Goal: Check status

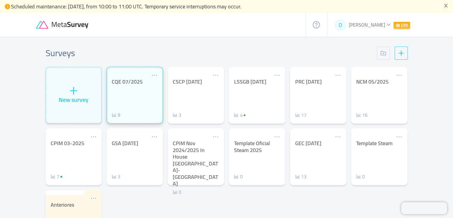
click at [133, 114] on div "9" at bounding box center [135, 114] width 46 height 7
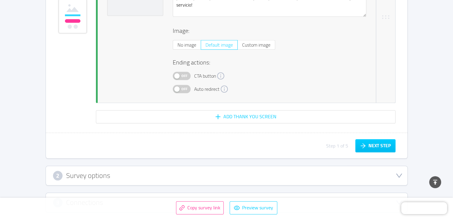
scroll to position [2936, 0]
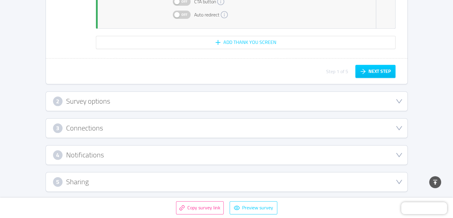
click at [186, 103] on div "2 Survey options" at bounding box center [227, 101] width 348 height 10
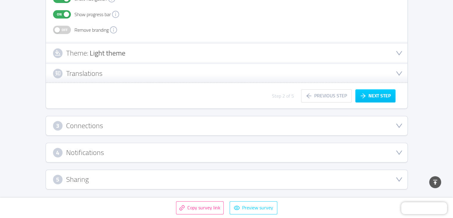
scroll to position [230, 0]
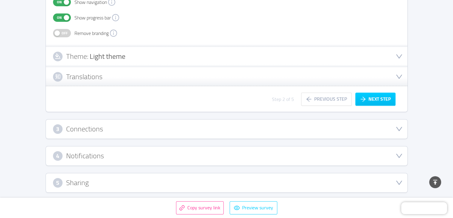
click at [170, 128] on div "3 Connections" at bounding box center [227, 129] width 348 height 10
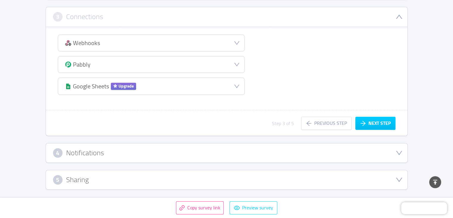
scroll to position [152, 0]
click at [177, 151] on div "4 Notifications" at bounding box center [227, 154] width 348 height 10
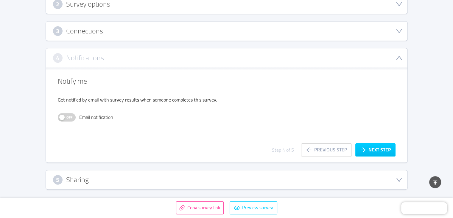
scroll to position [137, 0]
click at [198, 177] on div "5 Sharing" at bounding box center [227, 181] width 348 height 10
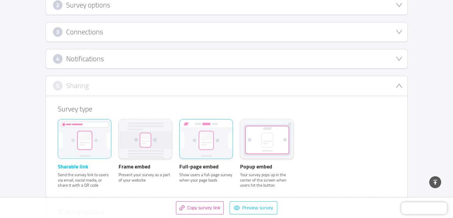
scroll to position [0, 0]
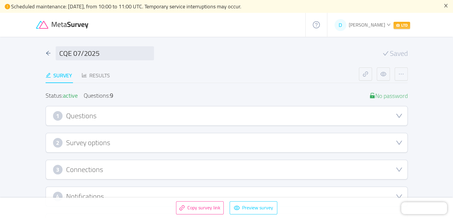
click at [447, 4] on icon "icon: close" at bounding box center [445, 6] width 3 height 4
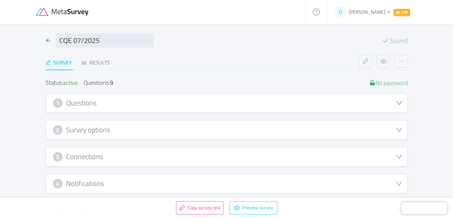
click at [160, 99] on div "1 Questions" at bounding box center [227, 103] width 348 height 10
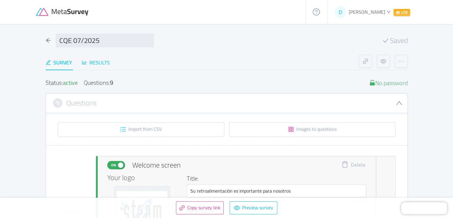
click at [102, 62] on div "Results" at bounding box center [96, 62] width 28 height 8
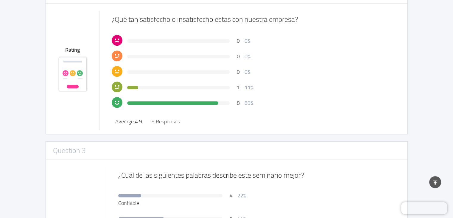
scroll to position [222, 0]
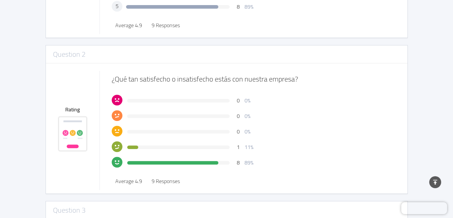
click at [70, 133] on icon at bounding box center [73, 133] width 6 height 6
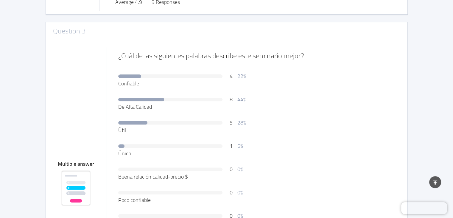
scroll to position [461, 0]
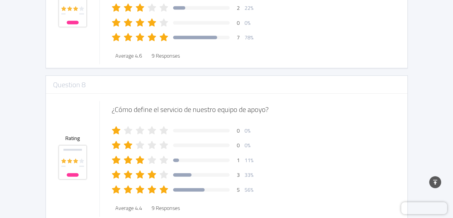
scroll to position [1385, 0]
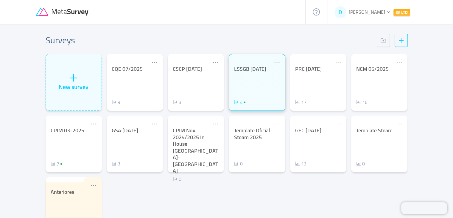
click at [242, 102] on span "4" at bounding box center [241, 101] width 3 height 9
